Goal: Transaction & Acquisition: Purchase product/service

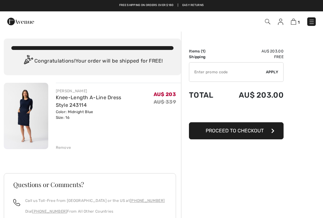
click at [247, 129] on span "Proceed to Checkout" at bounding box center [235, 130] width 58 height 6
click at [202, 72] on input "TEXT" at bounding box center [227, 71] width 77 height 19
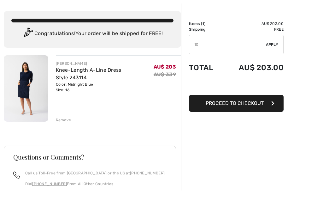
type input "1"
type input "DISCOUNTFIRSTORDER"
click at [274, 62] on div "✔ Apply Remove" at bounding box center [236, 72] width 95 height 20
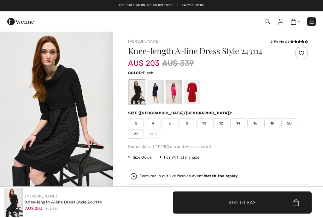
scroll to position [468, 0]
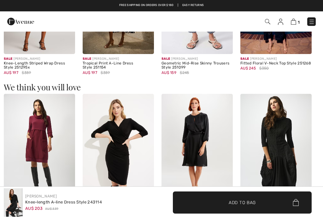
checkbox input "true"
click at [41, 145] on img at bounding box center [39, 147] width 71 height 107
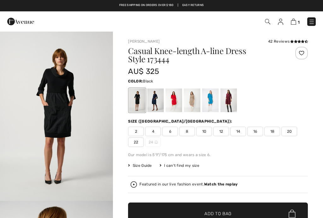
checkbox input "true"
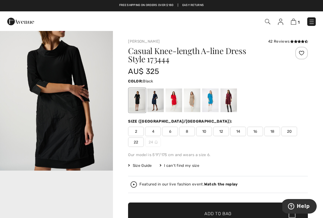
scroll to position [200, 0]
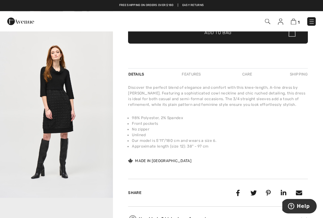
scroll to position [172, 0]
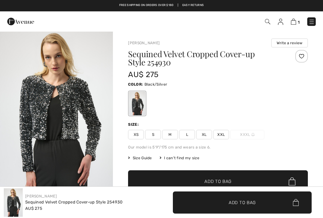
checkbox input "true"
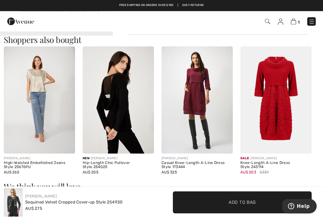
scroll to position [343, 0]
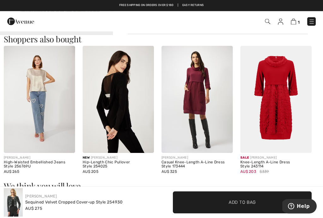
click at [280, 112] on img at bounding box center [275, 99] width 71 height 107
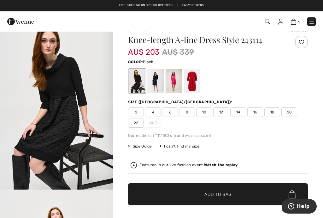
scroll to position [11, 0]
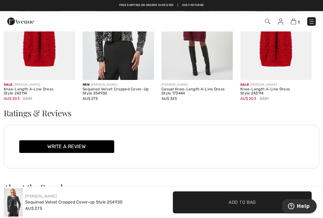
scroll to position [711, 0]
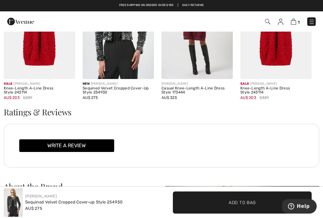
click at [15, 56] on img at bounding box center [39, 25] width 71 height 107
click at [37, 57] on img at bounding box center [39, 25] width 71 height 107
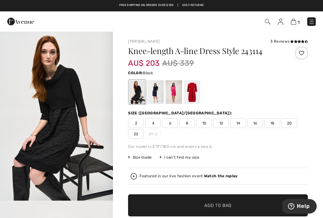
click at [310, 157] on div "Joseph Ribkoff 3 Reviews 3 Reviews Knee-length A-line Dress Style 243114 AU$ 20…" at bounding box center [218, 218] width 210 height 374
click at [296, 20] on img at bounding box center [293, 22] width 5 height 6
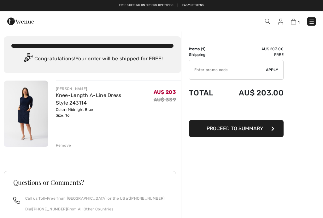
scroll to position [2, 0]
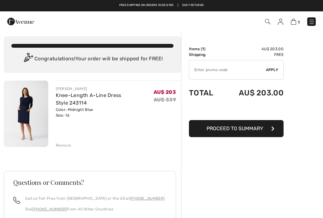
click at [251, 127] on span "Proceed to Summary" at bounding box center [235, 128] width 56 height 6
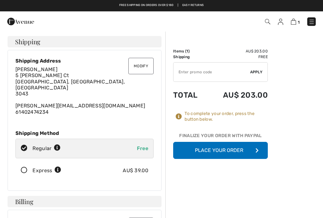
click at [223, 149] on button "Place Your Order" at bounding box center [220, 150] width 95 height 17
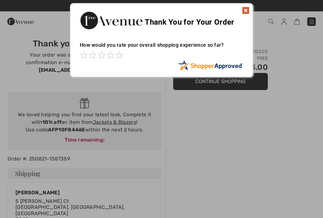
click at [249, 11] on img at bounding box center [246, 11] width 8 height 8
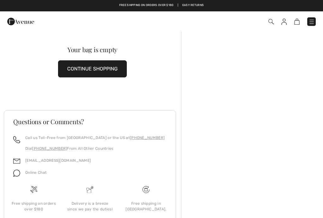
scroll to position [2, 0]
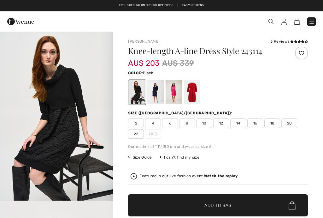
checkbox input "true"
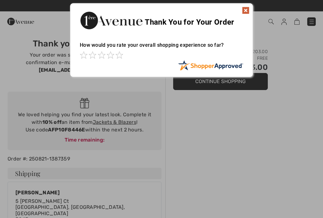
click at [254, 8] on div "Sorry! Something went wrong. Close Thank You for Your Order How would you rate …" at bounding box center [161, 40] width 323 height 80
click at [248, 11] on img at bounding box center [246, 11] width 8 height 8
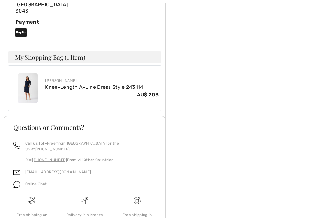
scroll to position [319, 0]
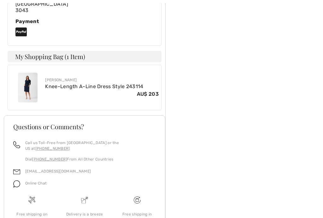
click at [62, 51] on h4 "My Shopping Bag (1 Item)" at bounding box center [85, 56] width 154 height 11
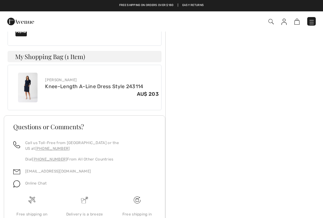
click at [24, 73] on img at bounding box center [28, 88] width 20 height 30
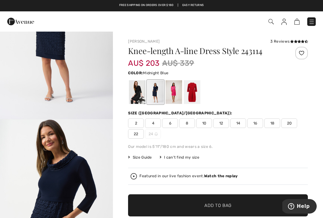
click at [153, 90] on div at bounding box center [155, 92] width 16 height 24
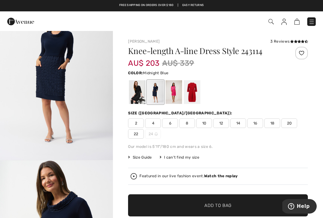
scroll to position [40, 0]
